Goal: Task Accomplishment & Management: Complete application form

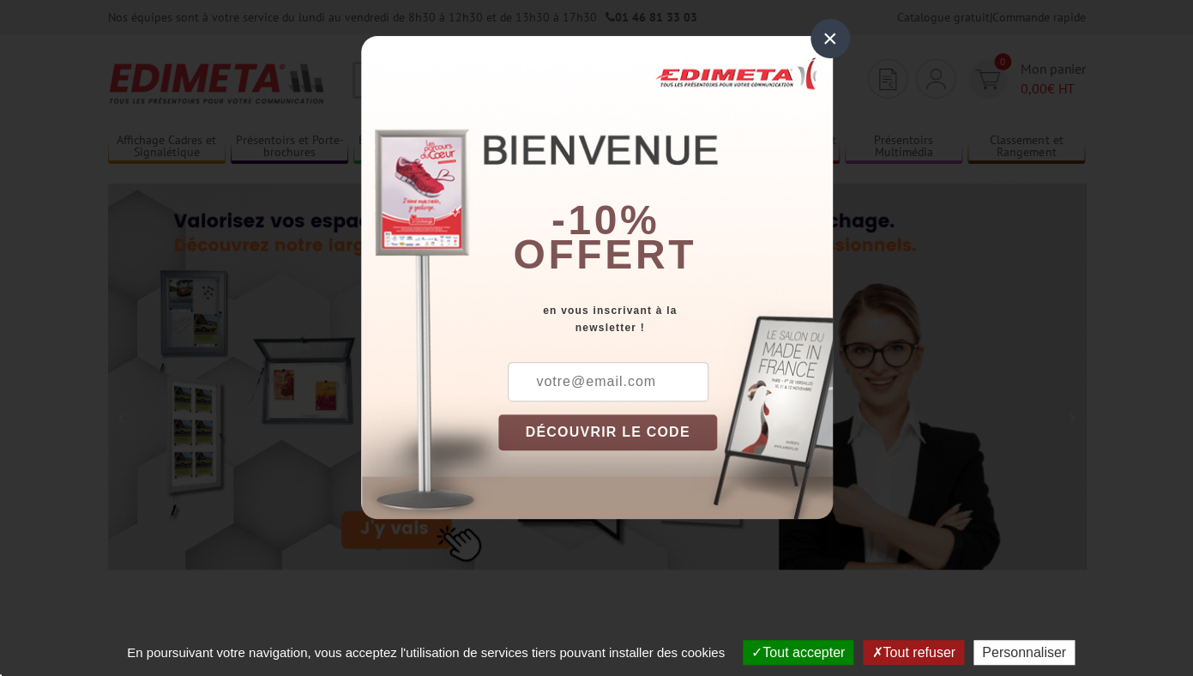
click at [936, 80] on div "× -10% offert en vous inscrivant à la newsletter ! DÉCOUVRIR LE CODE Copier le …" at bounding box center [596, 272] width 1193 height 544
click at [824, 39] on div "×" at bounding box center [829, 38] width 39 height 39
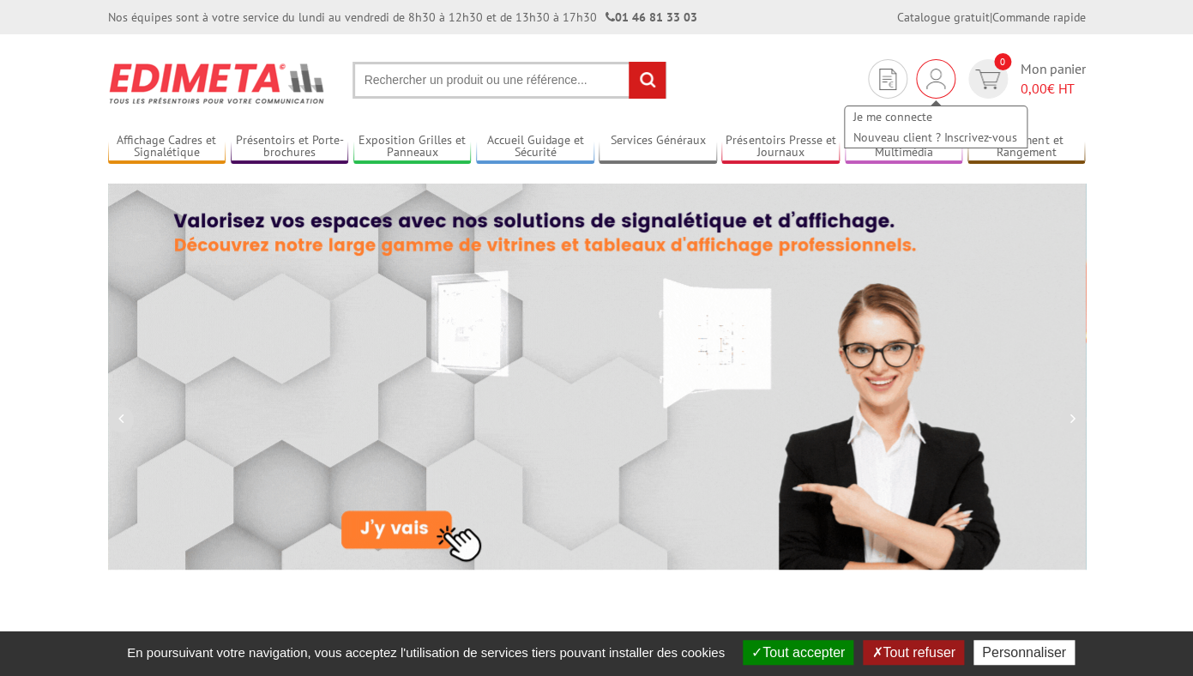
click at [932, 95] on div "Je me connecte Nouveau client ? Inscrivez-vous" at bounding box center [935, 118] width 185 height 61
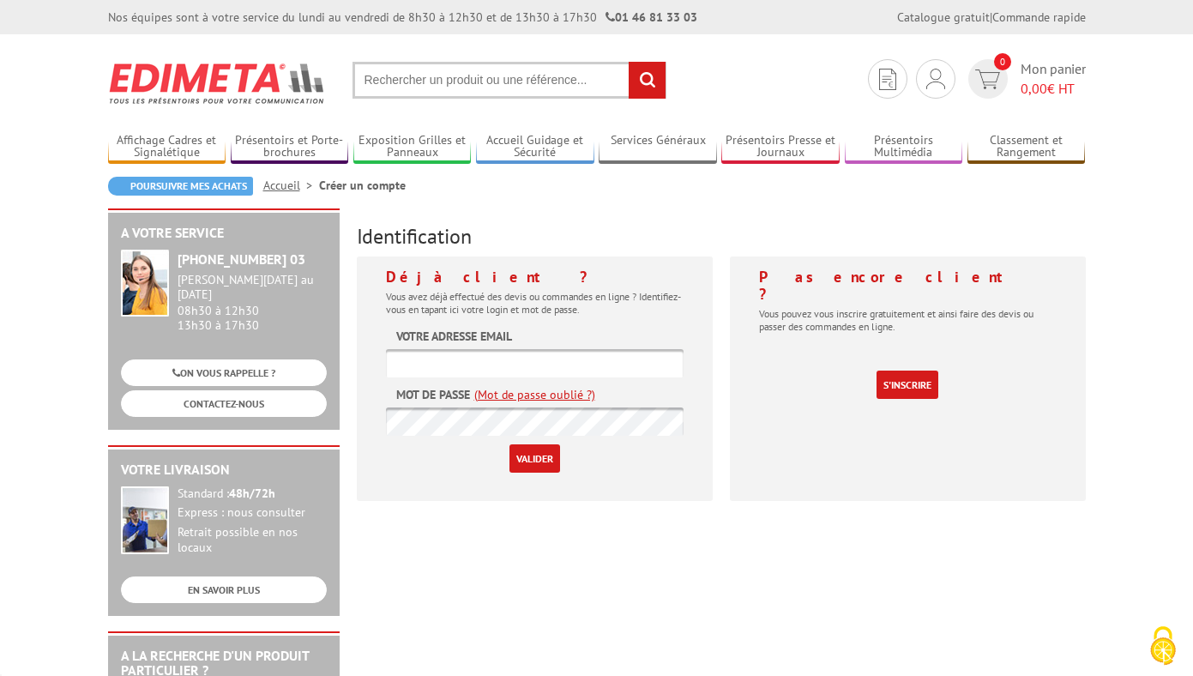
click at [544, 364] on input "text" at bounding box center [535, 363] width 298 height 28
